Goal: Task Accomplishment & Management: Manage account settings

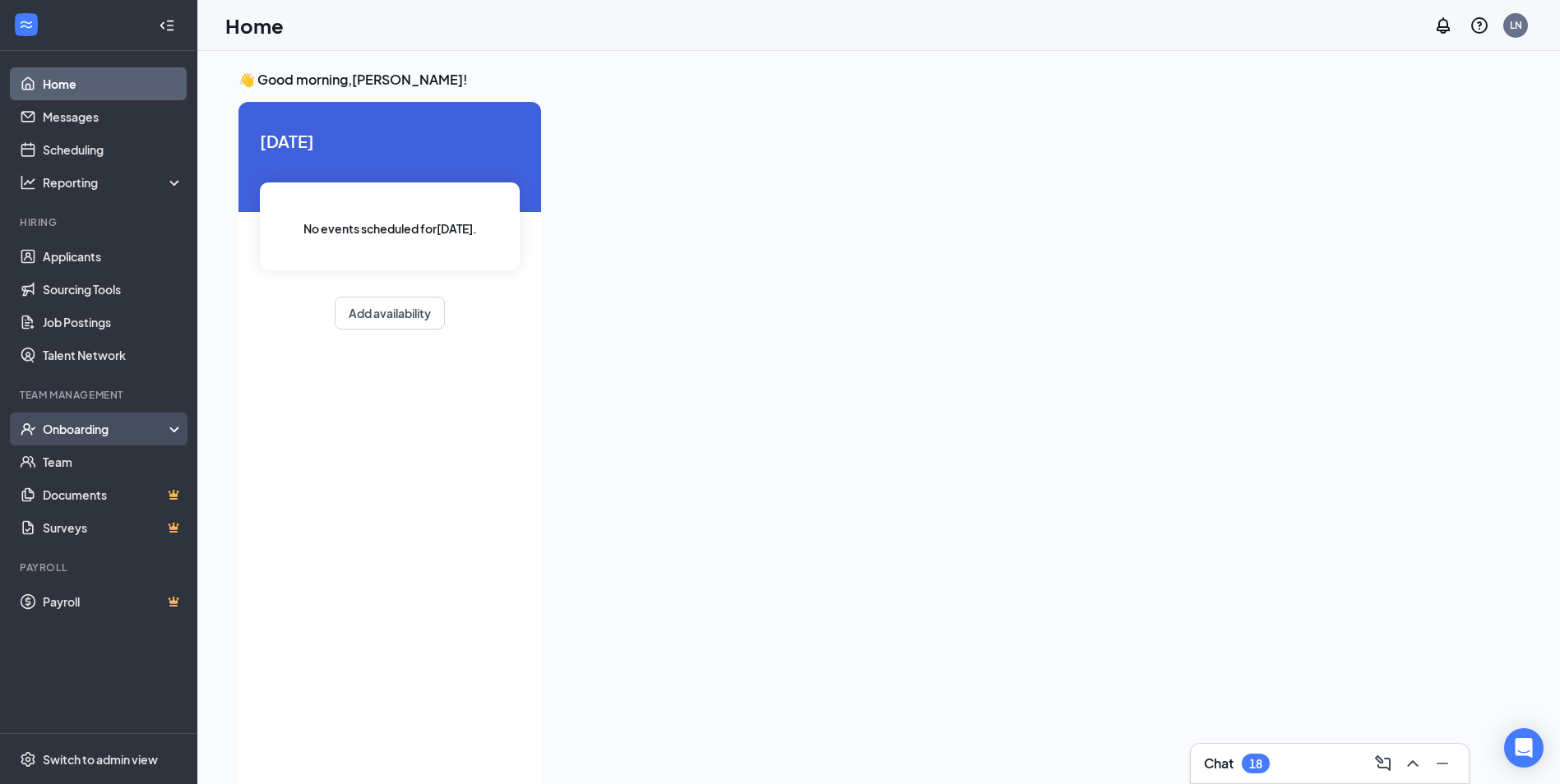
click at [130, 421] on div "Onboarding" at bounding box center [105, 430] width 126 height 17
click at [113, 415] on div "Onboarding" at bounding box center [99, 429] width 197 height 33
click at [115, 435] on div "Onboarding" at bounding box center [105, 430] width 126 height 17
click at [91, 430] on div "Onboarding" at bounding box center [105, 430] width 126 height 17
click at [140, 263] on link "Applicants" at bounding box center [113, 256] width 140 height 33
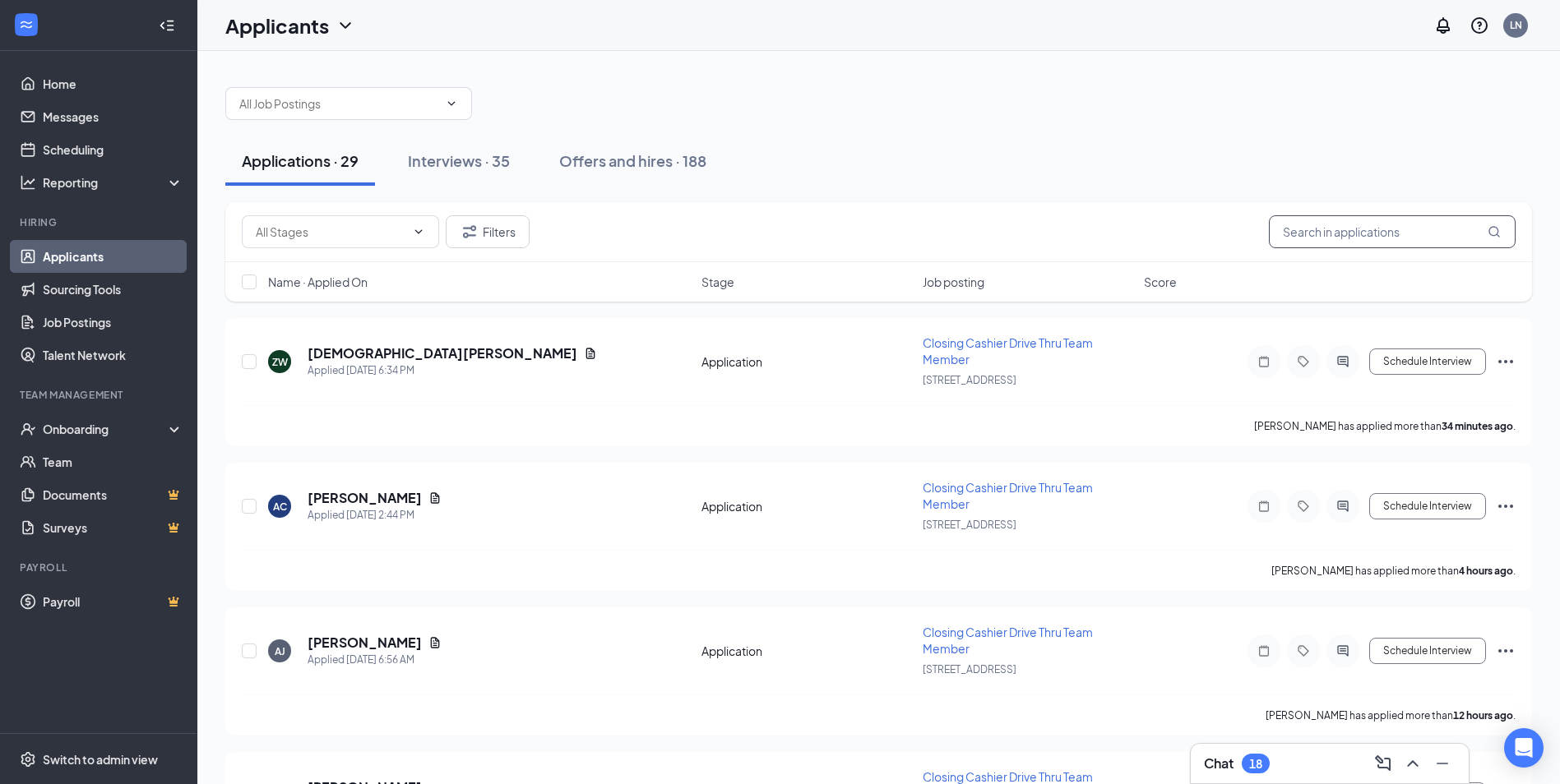
click at [1392, 230] on input "text" at bounding box center [1392, 232] width 247 height 33
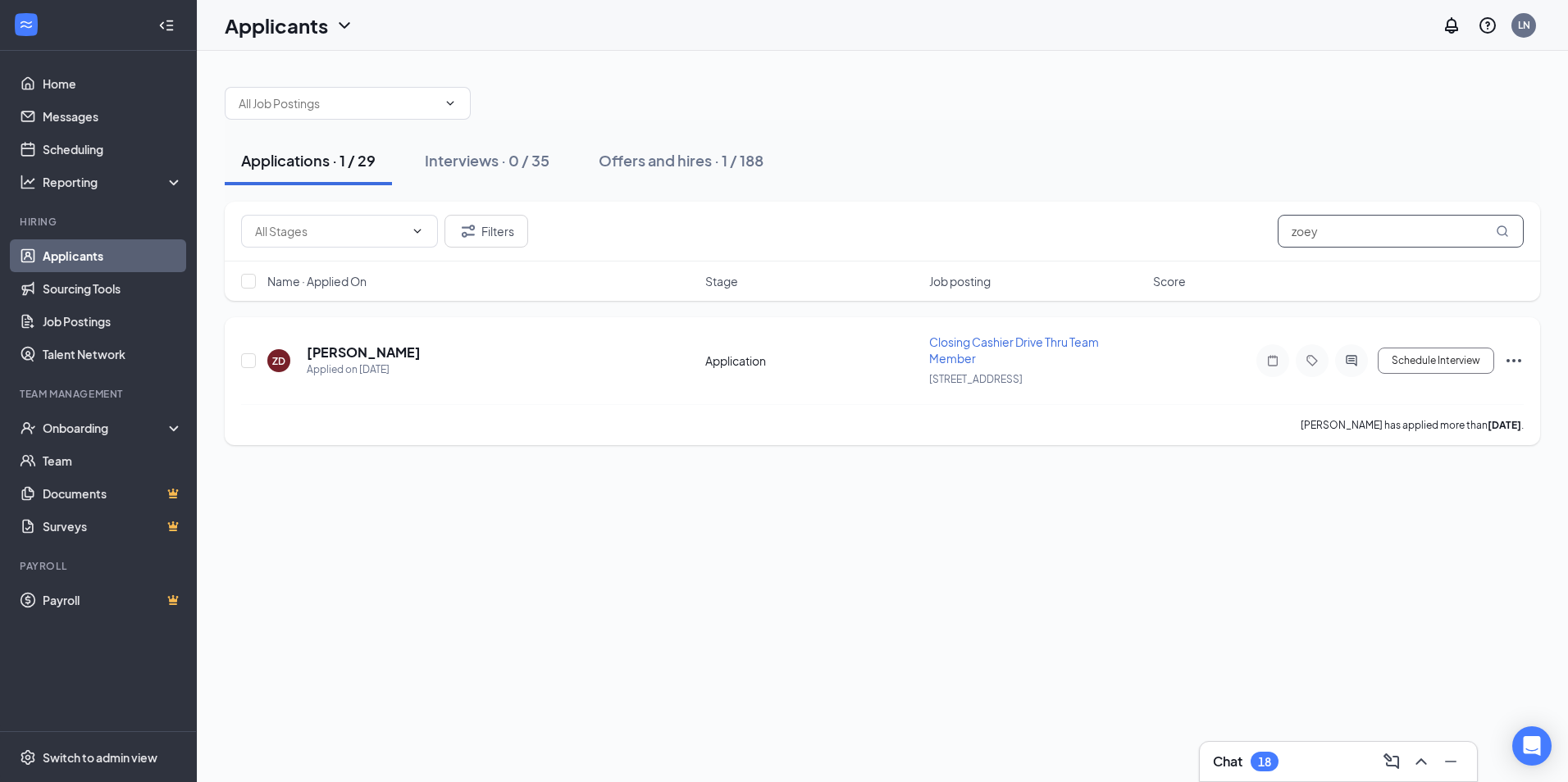
type input "zoey"
click at [532, 360] on div "ZD [PERSON_NAME] Applied on [DATE]" at bounding box center [481, 360] width 428 height 34
click at [343, 355] on h5 "[PERSON_NAME]" at bounding box center [363, 353] width 114 height 18
